Goal: Find specific page/section: Find specific page/section

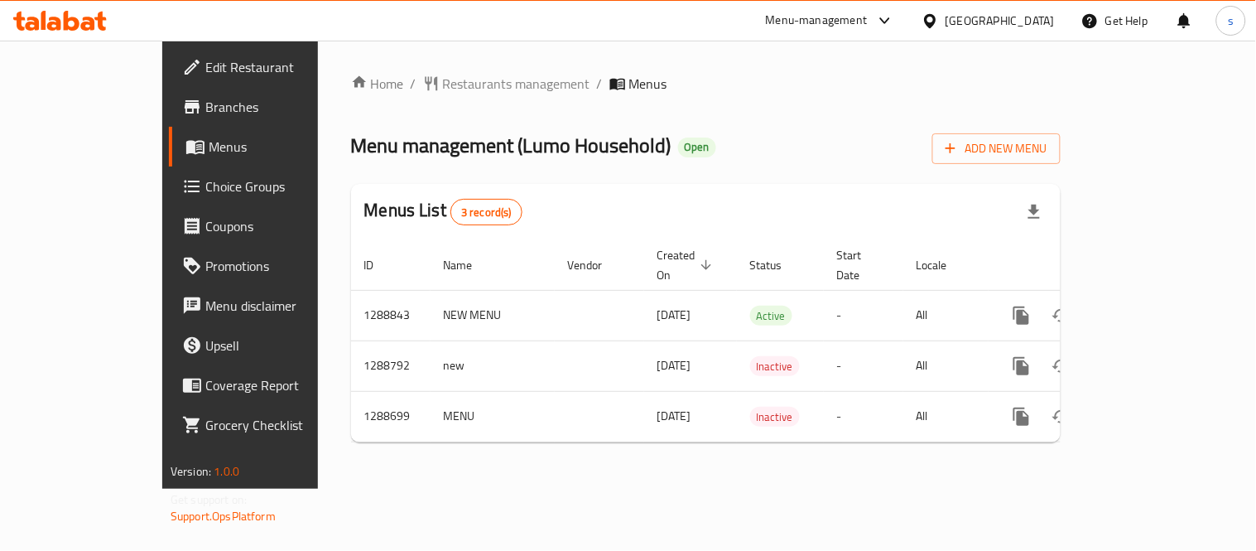
click at [889, 19] on icon at bounding box center [885, 20] width 10 height 7
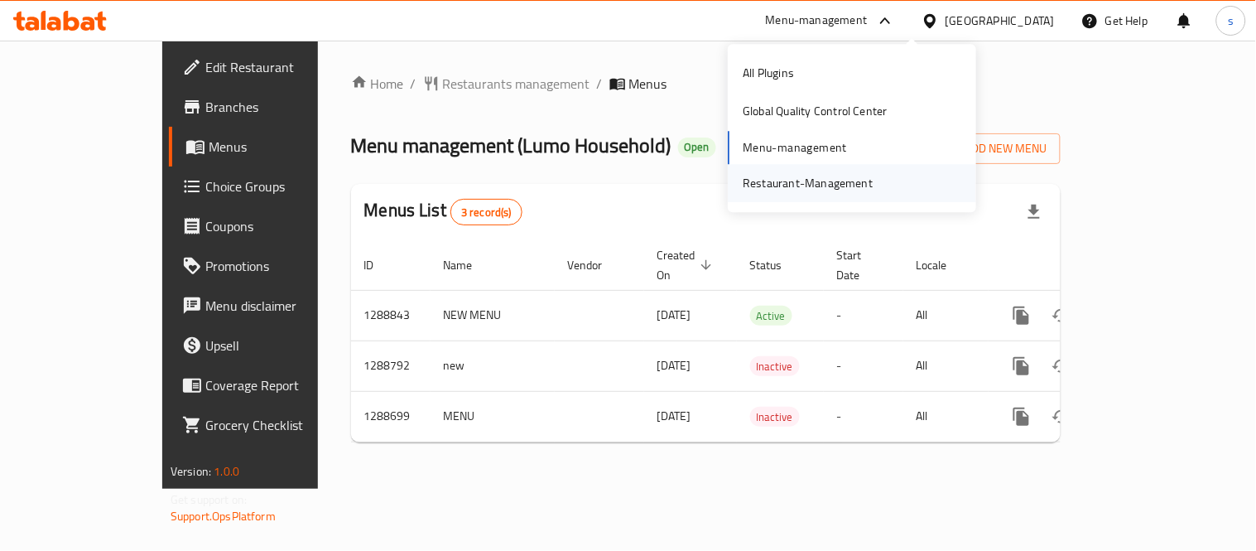
click at [871, 183] on div "Restaurant-Management" at bounding box center [808, 183] width 157 height 38
